Goal: Task Accomplishment & Management: Complete application form

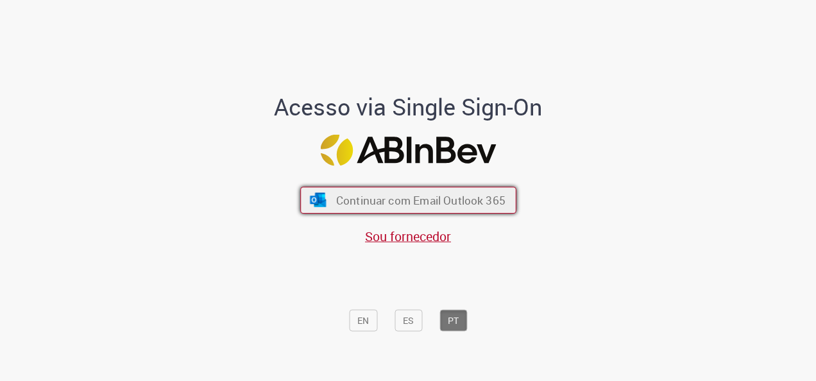
click at [421, 205] on span "Continuar com Email Outlook 365" at bounding box center [419, 200] width 169 height 15
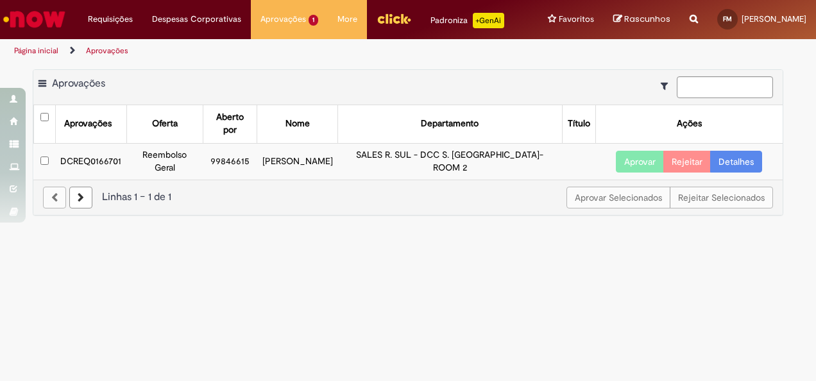
click at [731, 151] on link "Detalhes" at bounding box center [736, 162] width 52 height 22
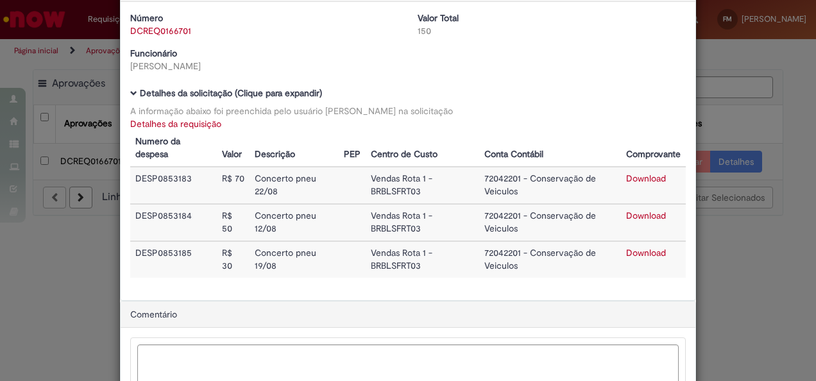
scroll to position [64, 0]
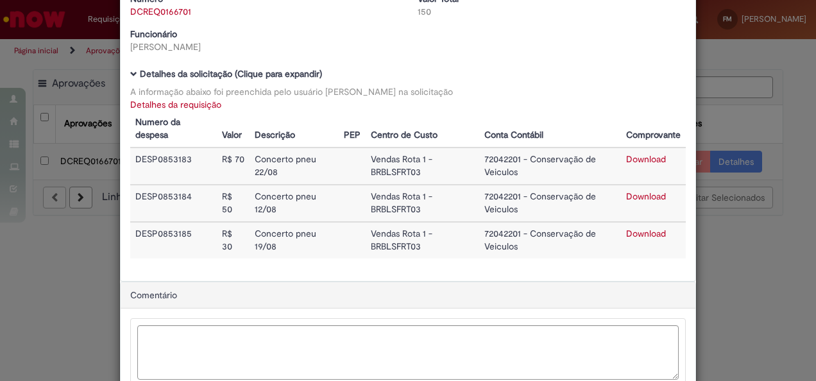
click at [766, 286] on div "Detalhes da Aprovação Número DCREQ0166701 Valor Total 150 Funcionário [PERSON_N…" at bounding box center [408, 190] width 816 height 381
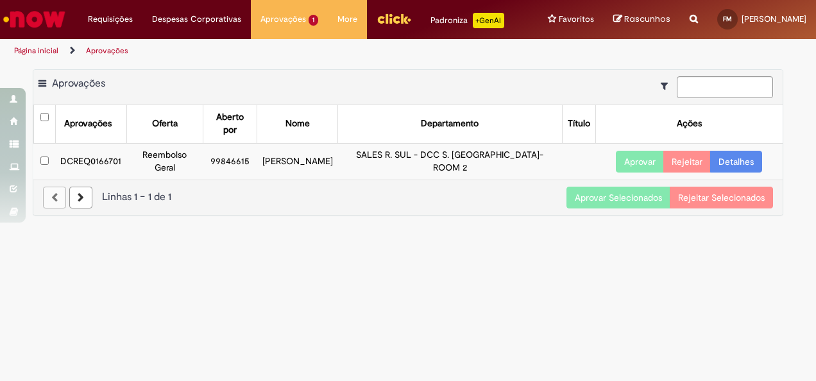
click at [644, 151] on button "Aprovar" at bounding box center [640, 162] width 48 height 22
